Goal: Check status: Check status

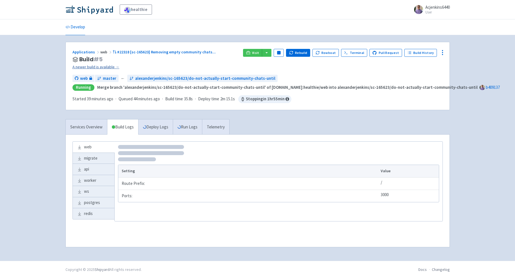
click at [113, 66] on link "A newer build is available →" at bounding box center [155, 67] width 166 height 6
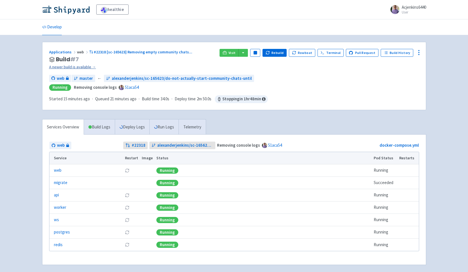
click at [87, 67] on link "A newer build is available →" at bounding box center [132, 67] width 166 height 6
